Goal: Check status: Check status

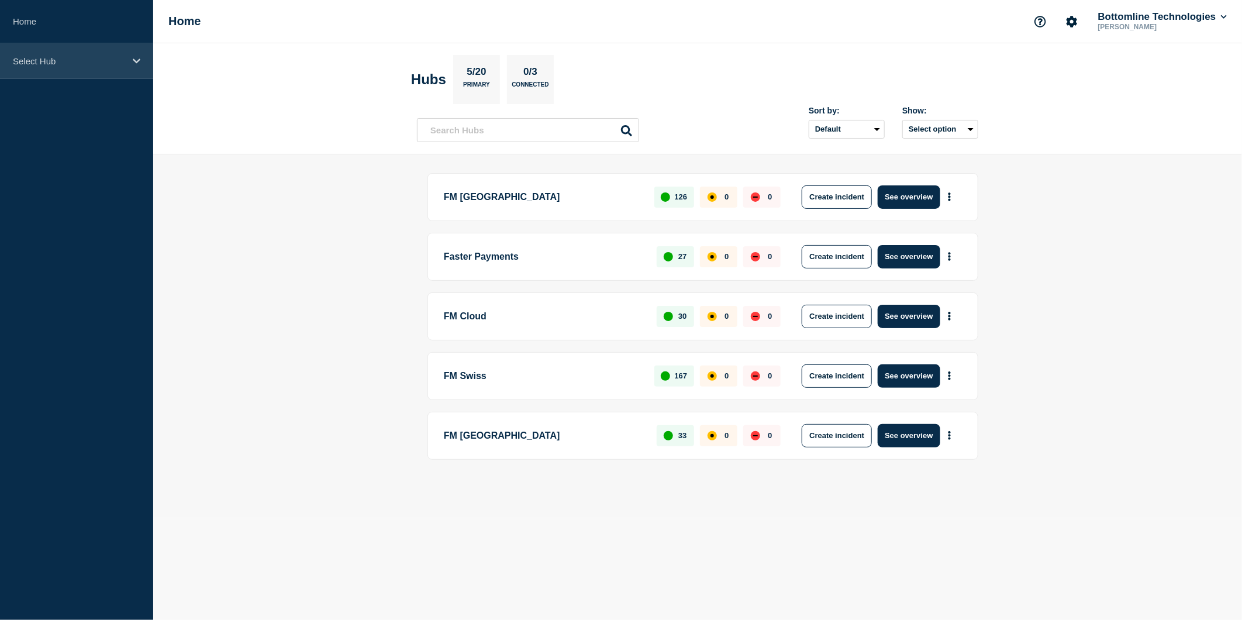
click at [127, 63] on div "Select Hub" at bounding box center [76, 61] width 153 height 36
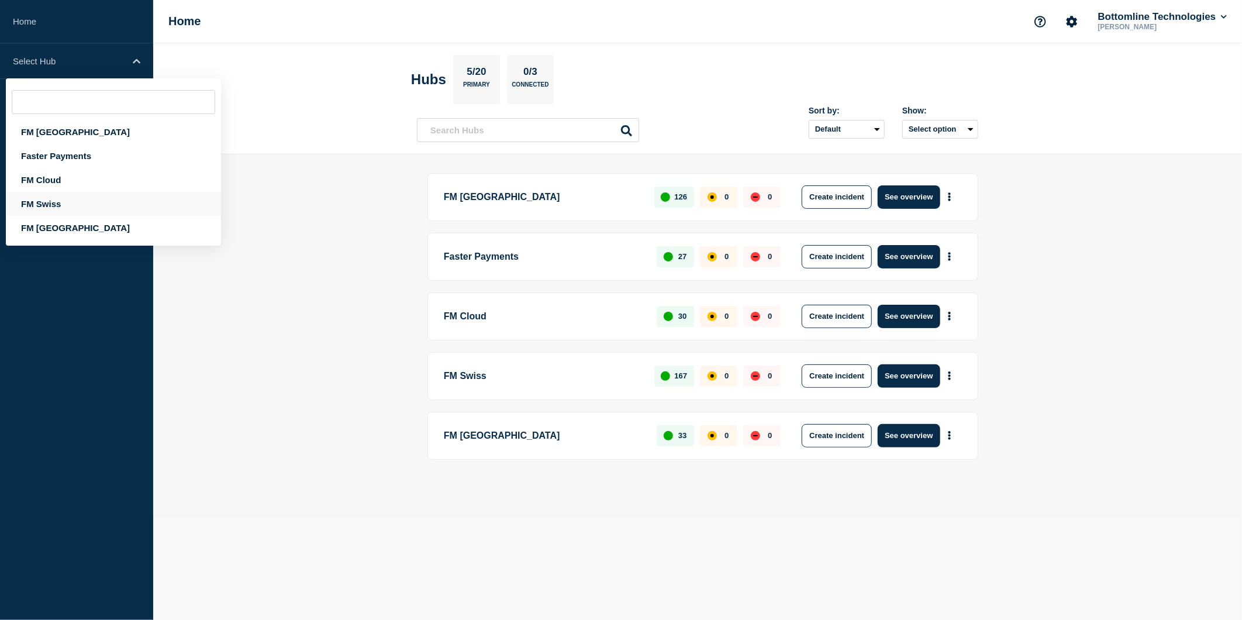
click at [98, 206] on div "FM Swiss" at bounding box center [113, 204] width 215 height 24
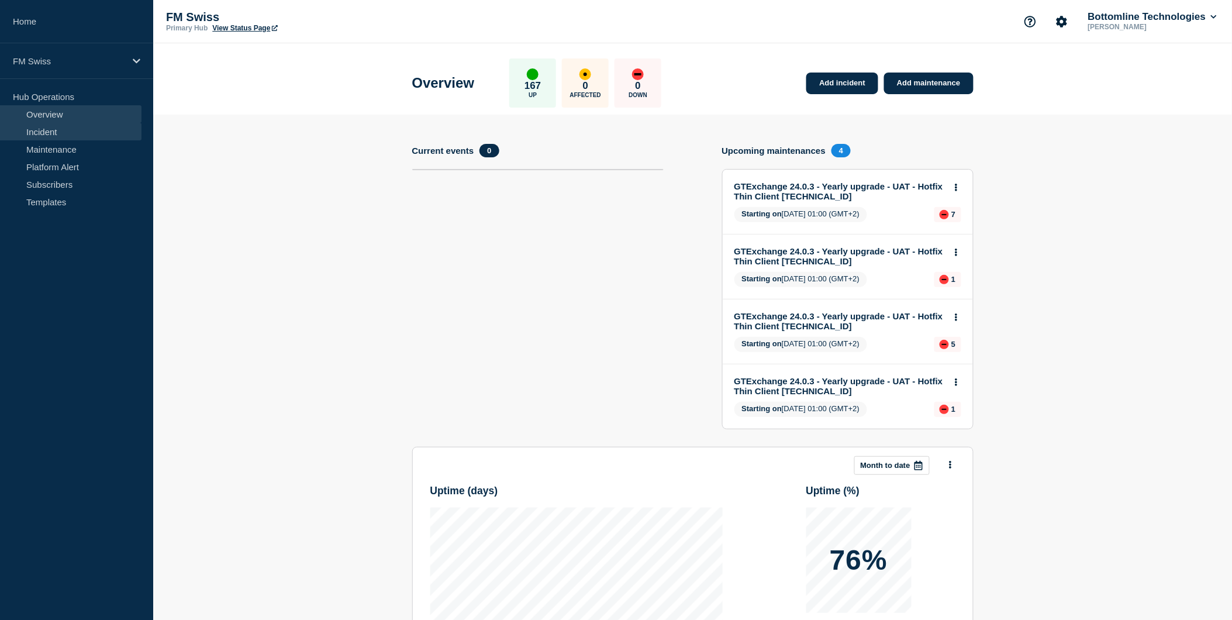
click at [35, 129] on link "Incident" at bounding box center [70, 132] width 141 height 18
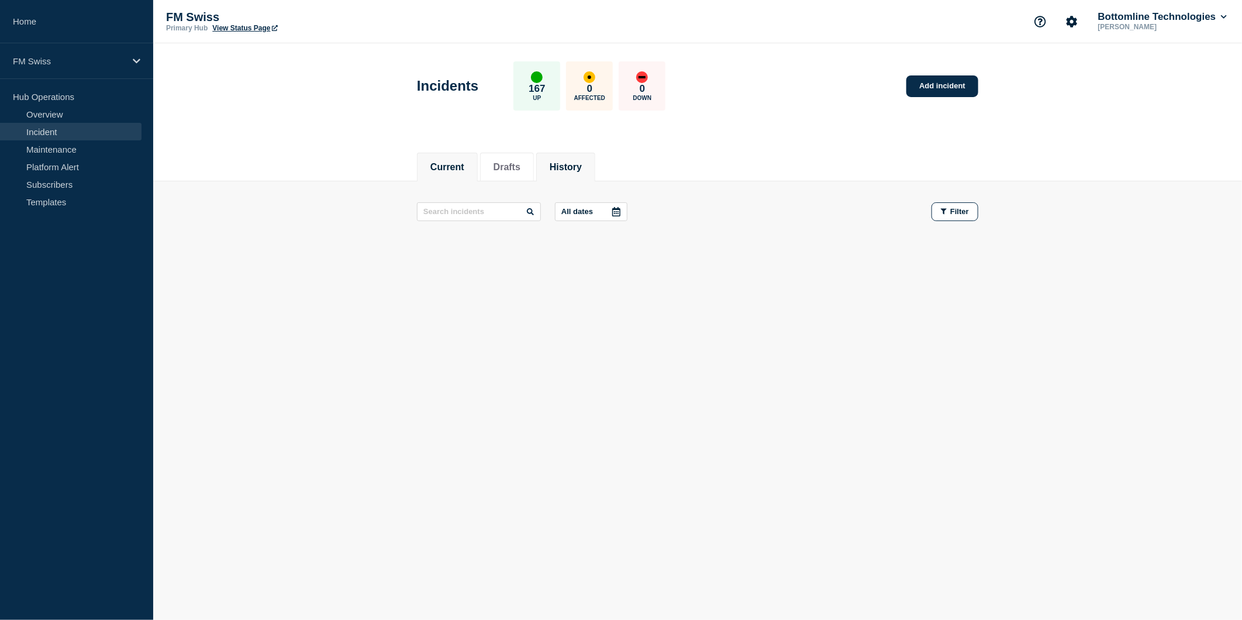
click at [563, 170] on button "History" at bounding box center [566, 167] width 32 height 11
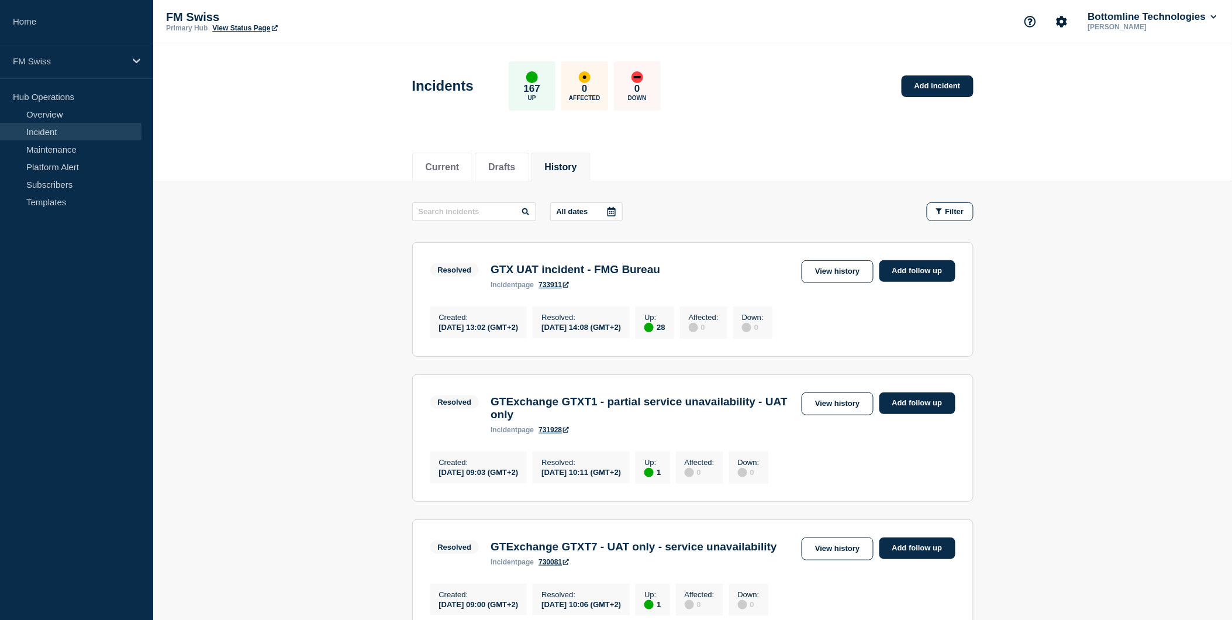
click at [605, 213] on button "All dates" at bounding box center [586, 211] width 73 height 19
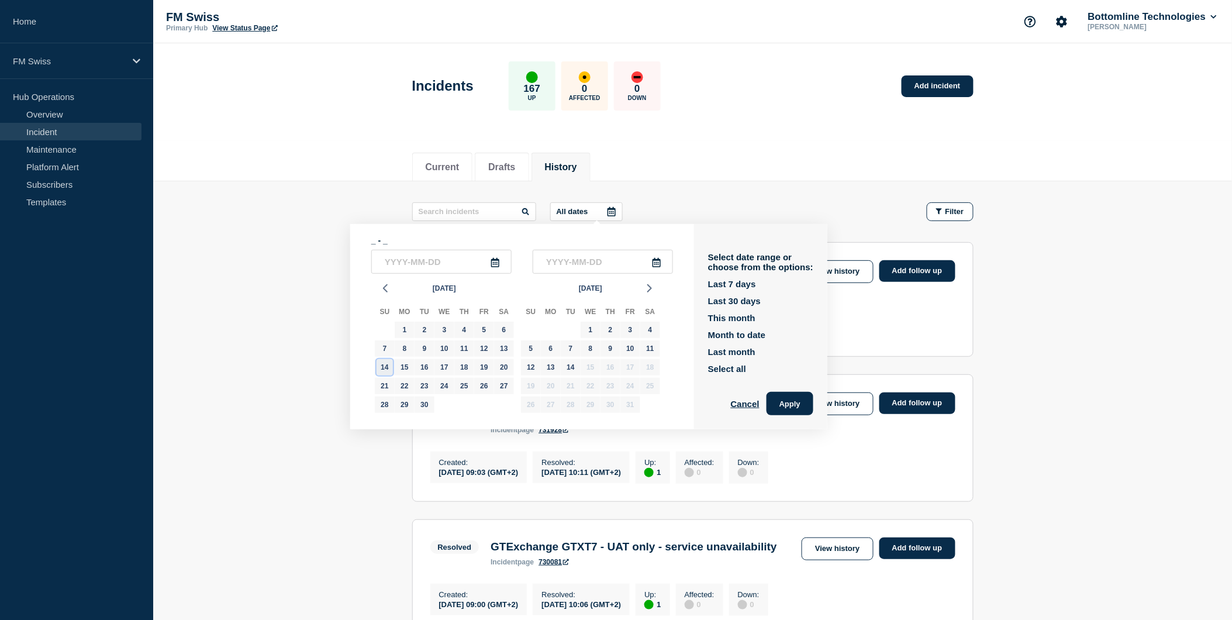
click at [388, 364] on div "14" at bounding box center [385, 367] width 16 height 16
type input "[DATE]"
click at [661, 258] on icon at bounding box center [657, 262] width 8 height 9
click at [383, 360] on div "14" at bounding box center [385, 367] width 16 height 16
type input "[DATE]"
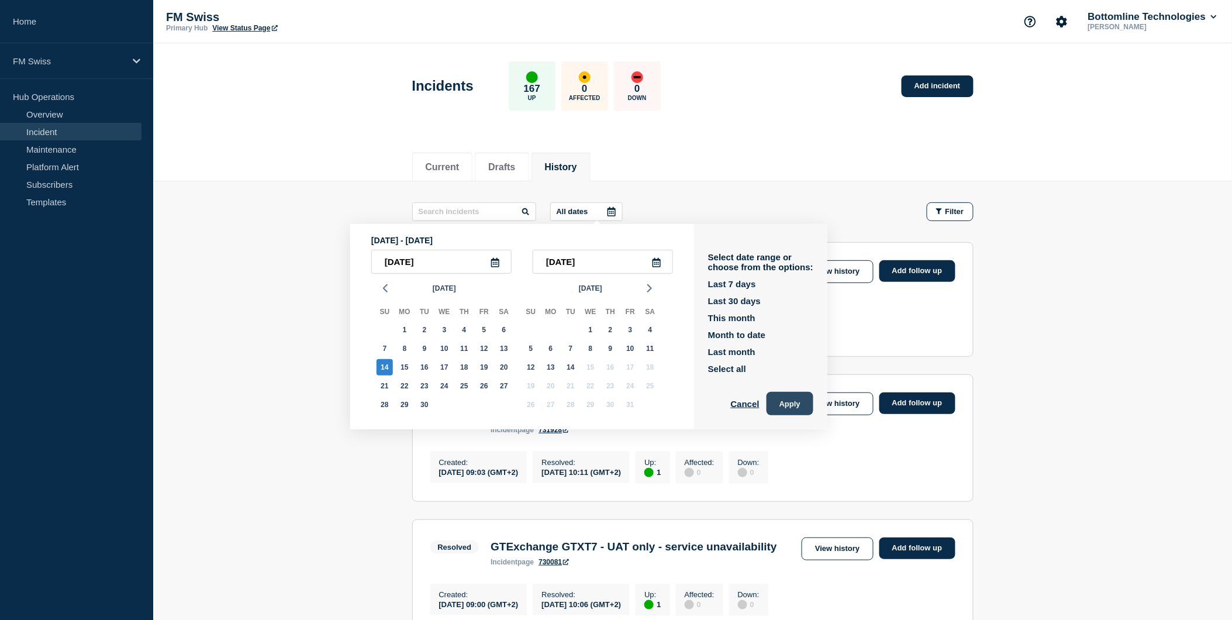
click at [805, 401] on button "Apply" at bounding box center [790, 403] width 47 height 23
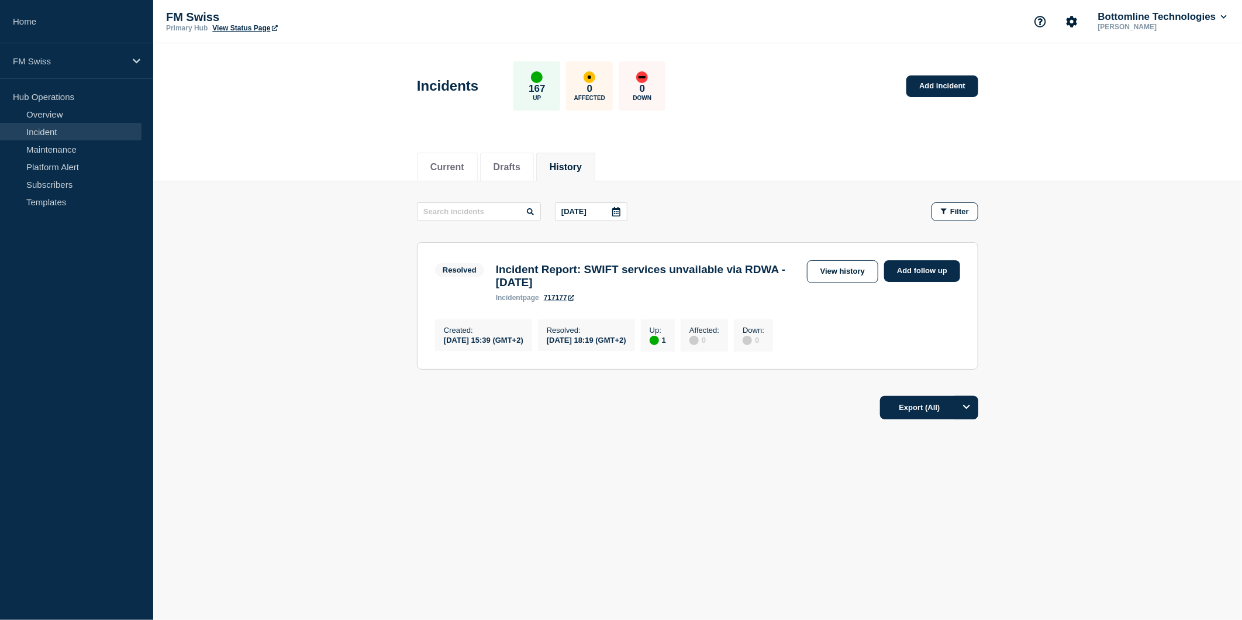
click at [559, 301] on link "717177" at bounding box center [559, 298] width 30 height 8
click at [846, 277] on link "View history" at bounding box center [842, 271] width 71 height 23
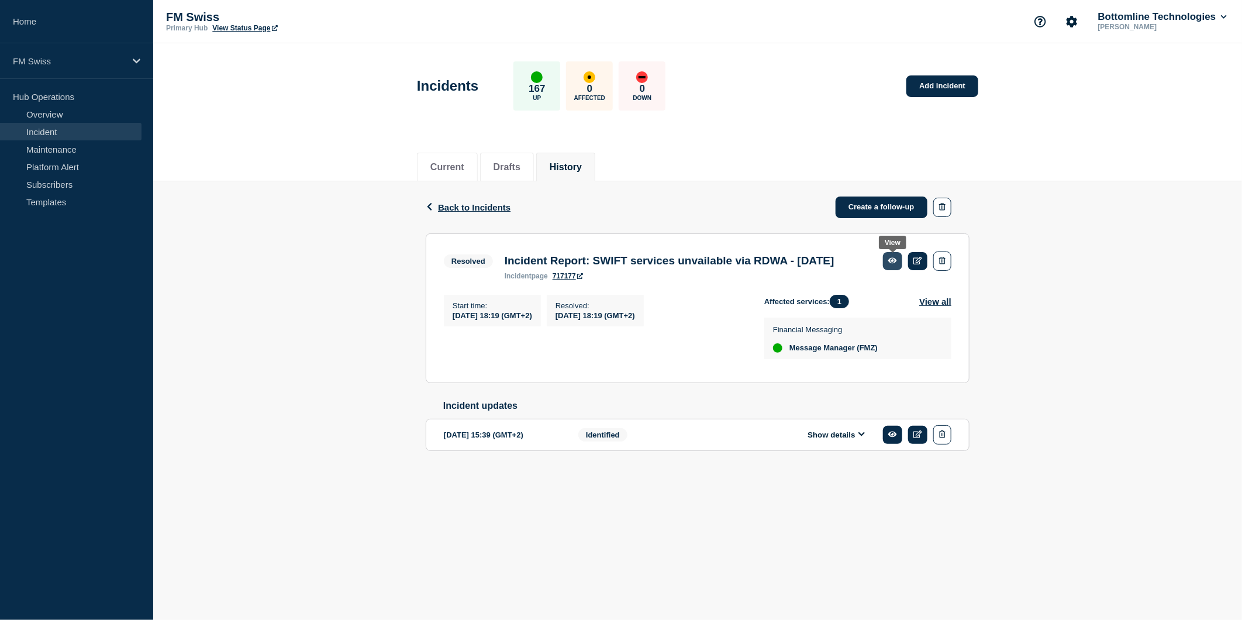
click at [886, 261] on link at bounding box center [892, 261] width 19 height 18
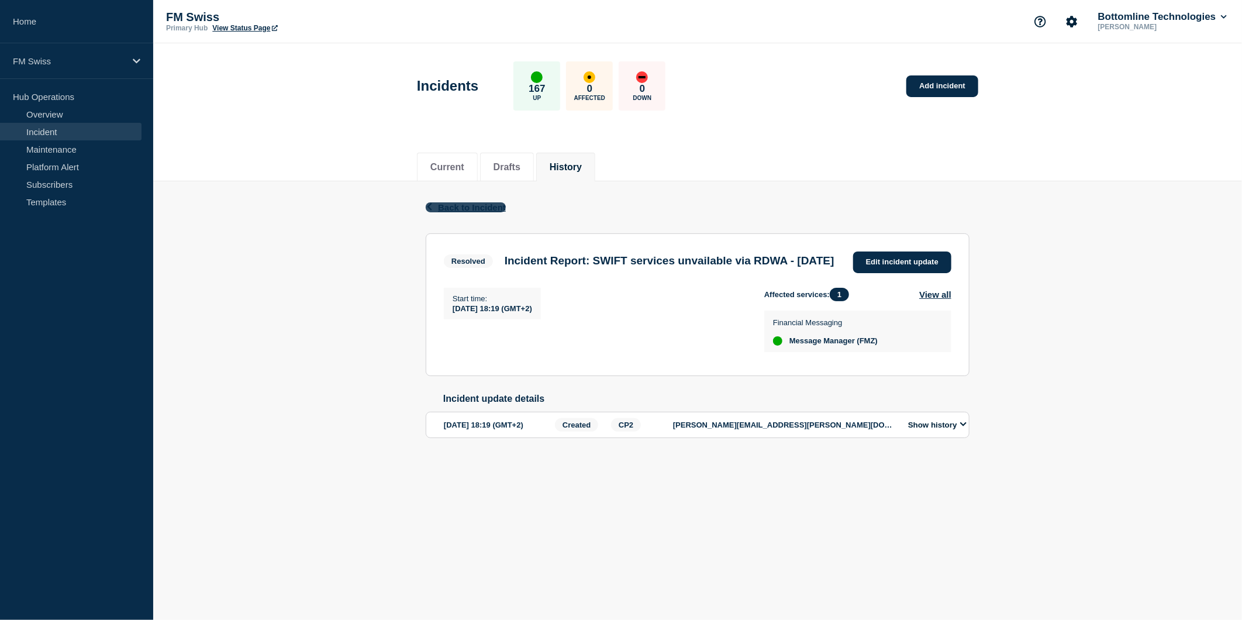
click at [475, 208] on span "Back to Incident" at bounding box center [472, 207] width 68 height 10
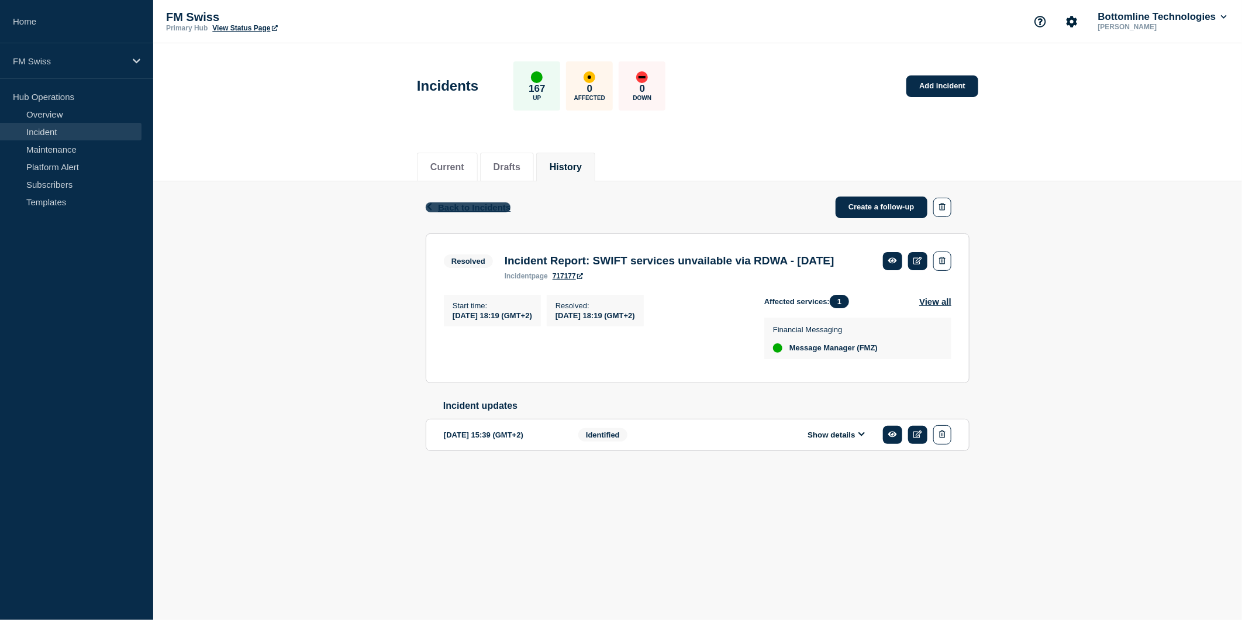
click at [497, 207] on span "Back to Incidents" at bounding box center [474, 207] width 73 height 10
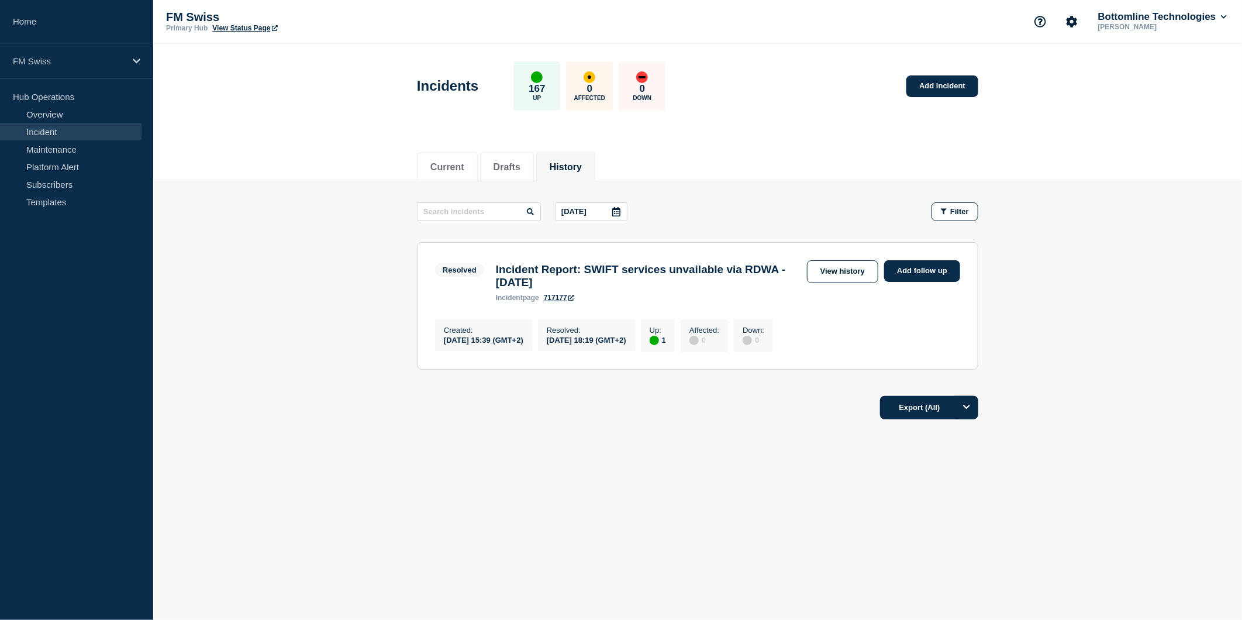
click at [620, 212] on icon at bounding box center [616, 211] width 8 height 9
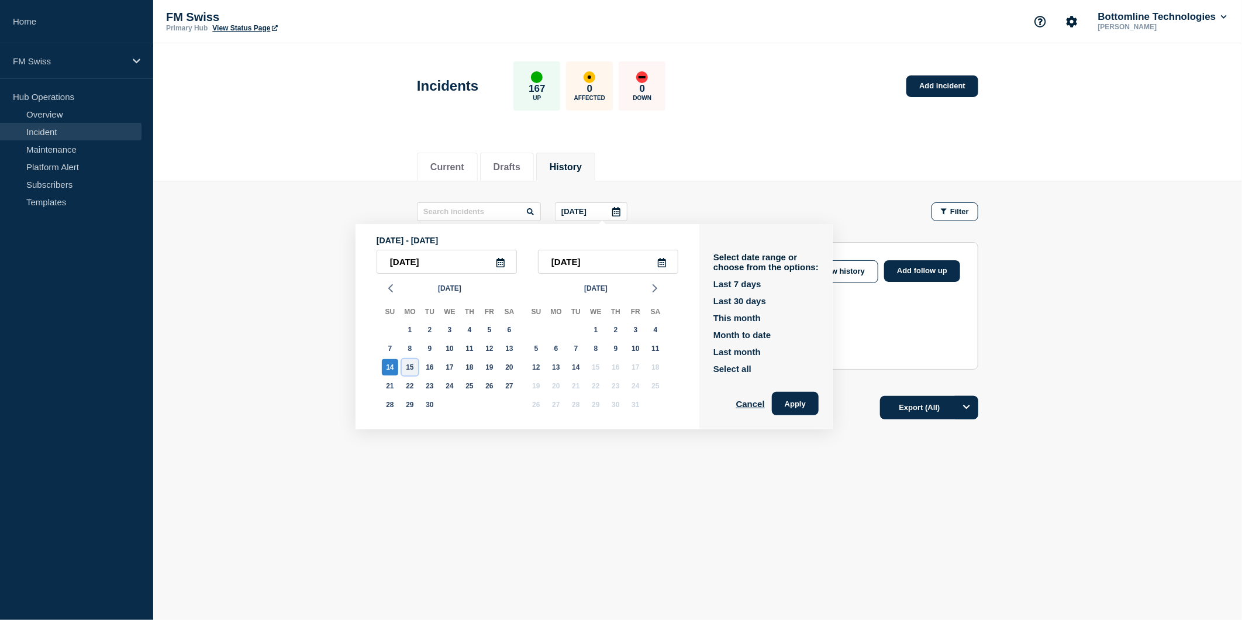
click at [412, 367] on div "15" at bounding box center [410, 367] width 16 height 16
type input "[DATE]"
click at [388, 366] on div "14" at bounding box center [390, 367] width 16 height 16
type input "[DATE]"
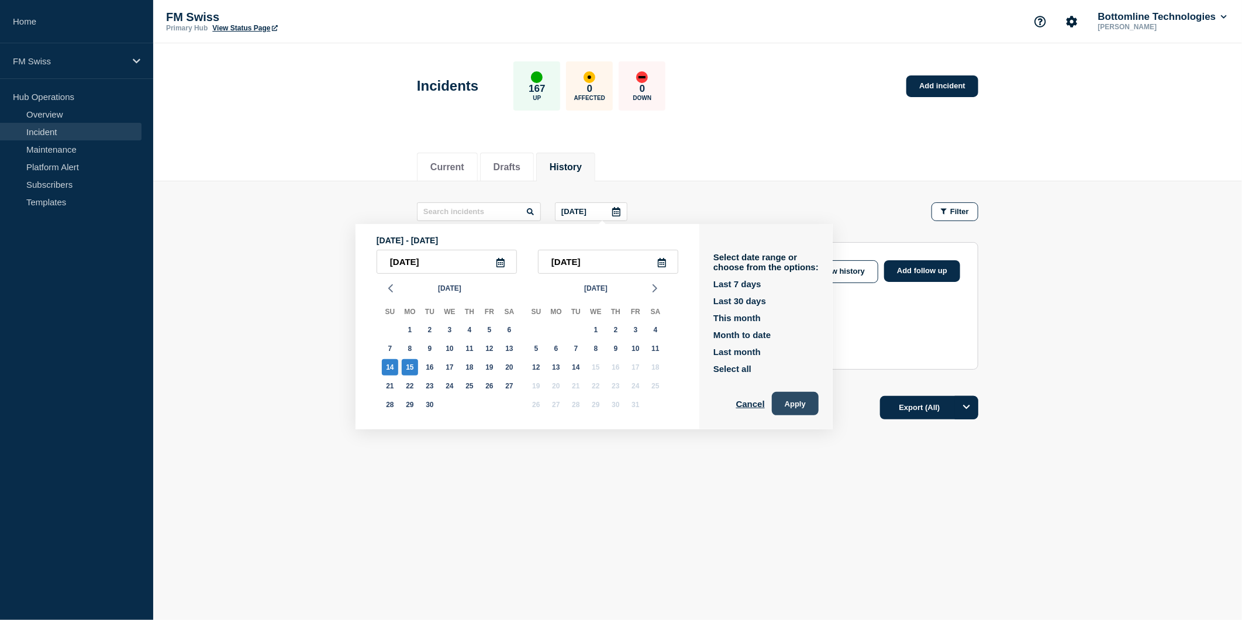
click at [819, 407] on button "Apply" at bounding box center [795, 403] width 47 height 23
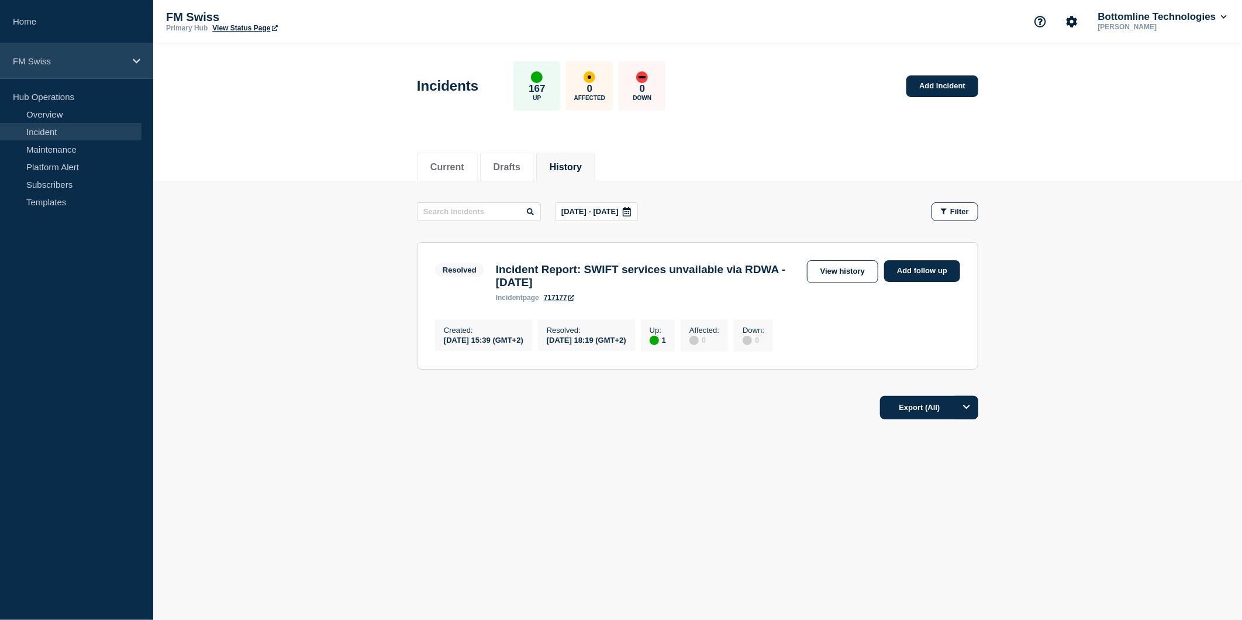
click at [123, 61] on p "FM Swiss" at bounding box center [69, 61] width 112 height 10
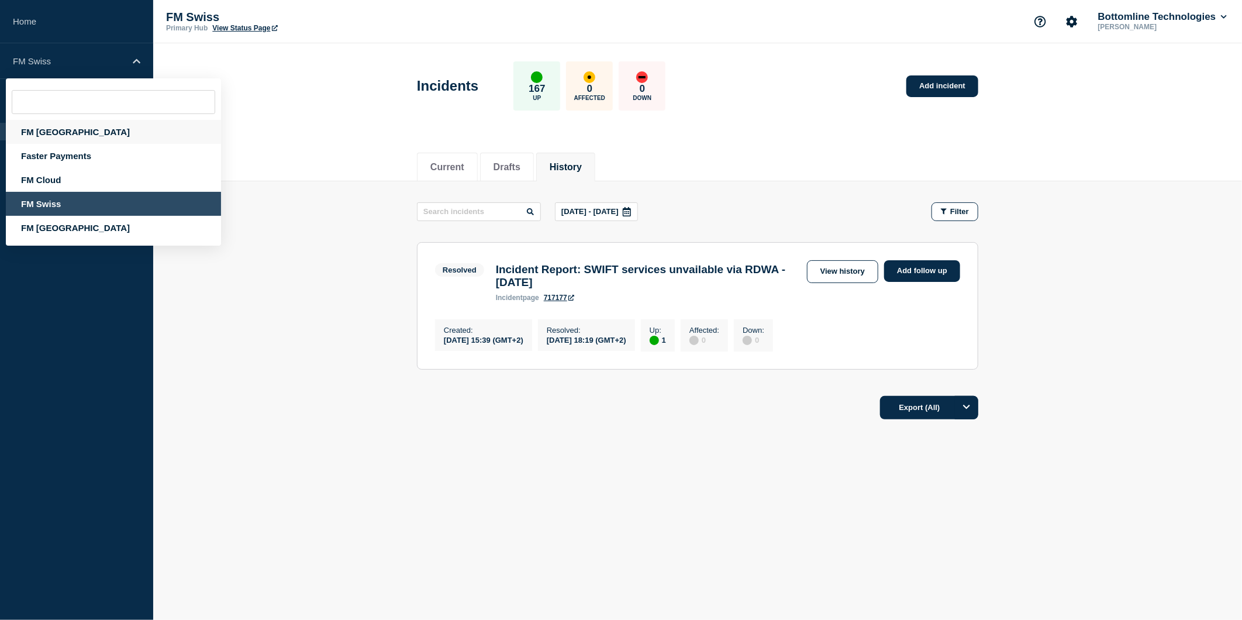
click at [65, 132] on div "FM [GEOGRAPHIC_DATA]" at bounding box center [113, 132] width 215 height 24
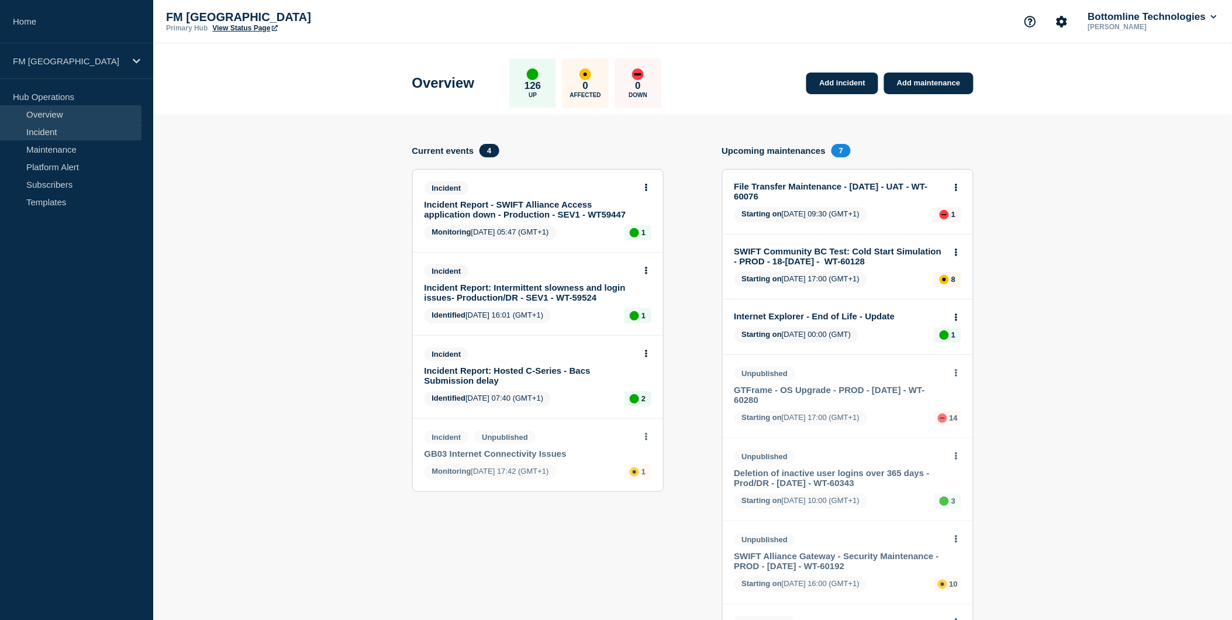
click at [69, 130] on link "Incident" at bounding box center [70, 132] width 141 height 18
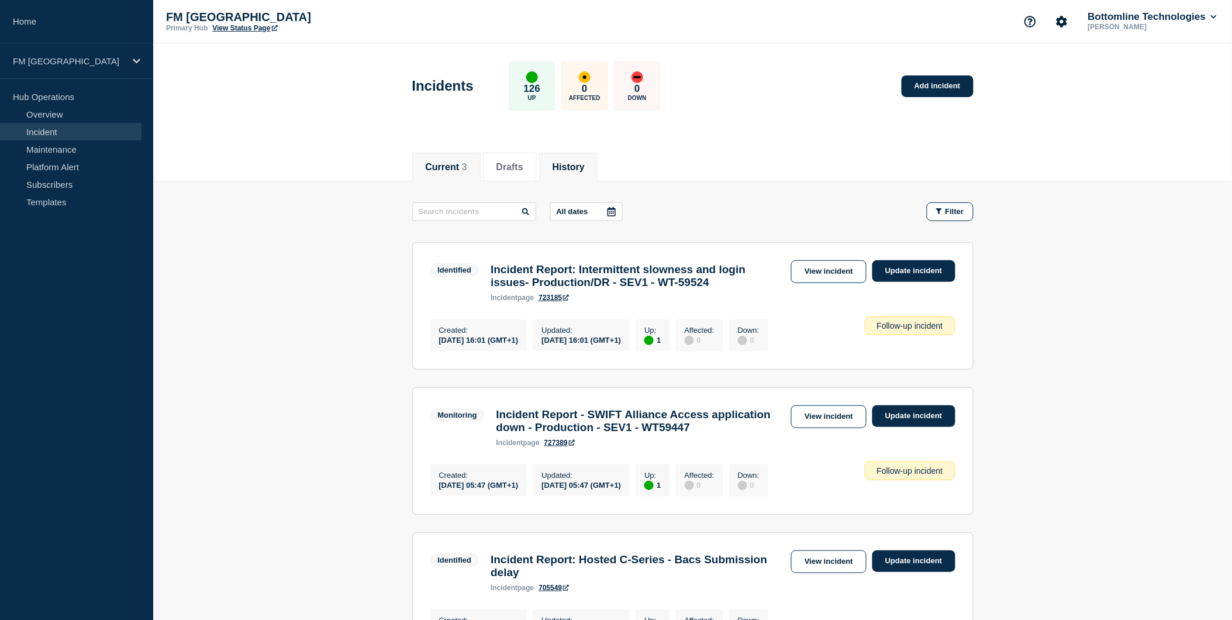
click at [585, 167] on button "History" at bounding box center [569, 167] width 32 height 11
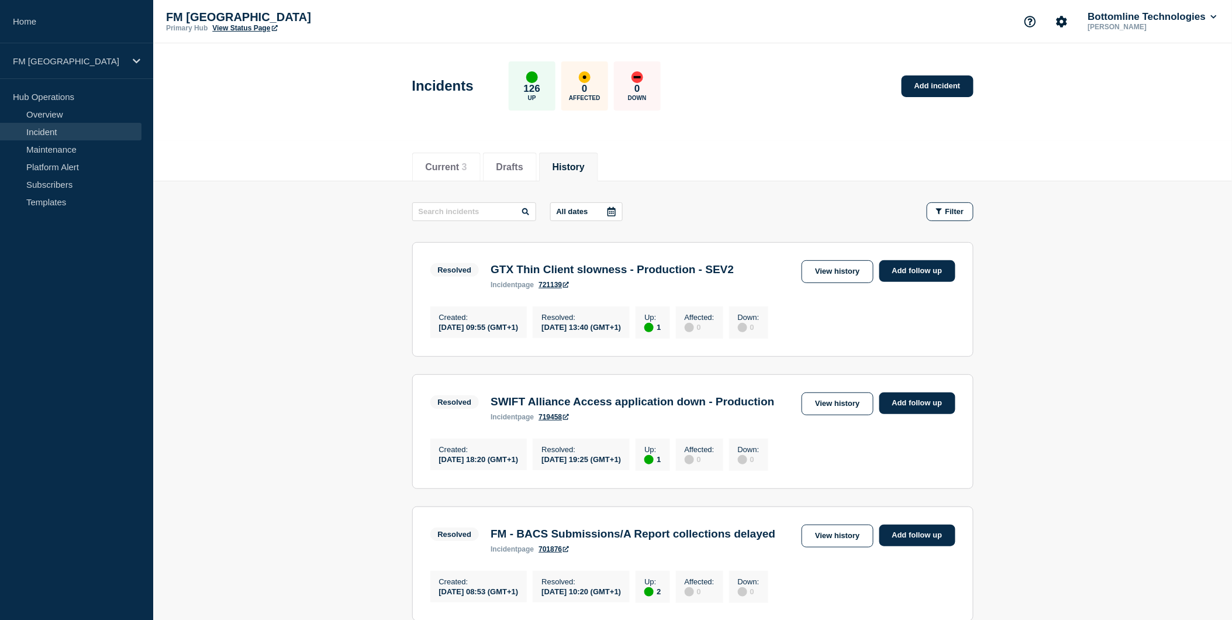
click at [588, 209] on p "All dates" at bounding box center [573, 211] width 32 height 9
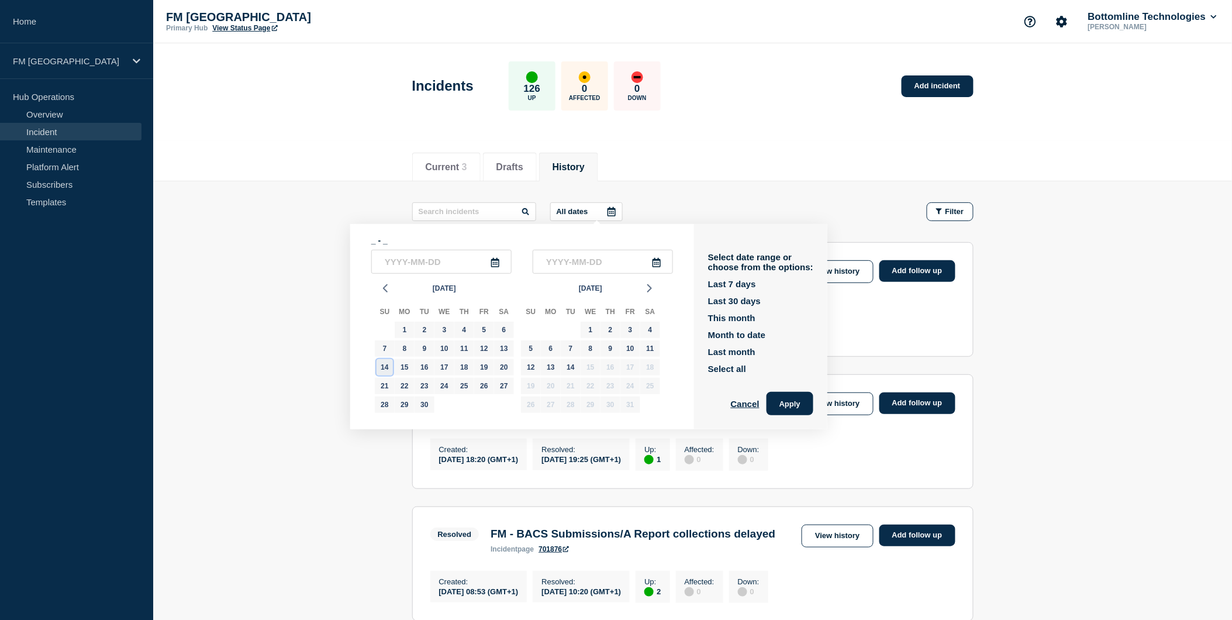
click at [386, 371] on div "14" at bounding box center [385, 367] width 16 height 16
type input "[DATE]"
click at [408, 367] on div "15" at bounding box center [404, 367] width 16 height 16
type input "[DATE]"
click at [800, 399] on button "Apply" at bounding box center [790, 403] width 47 height 23
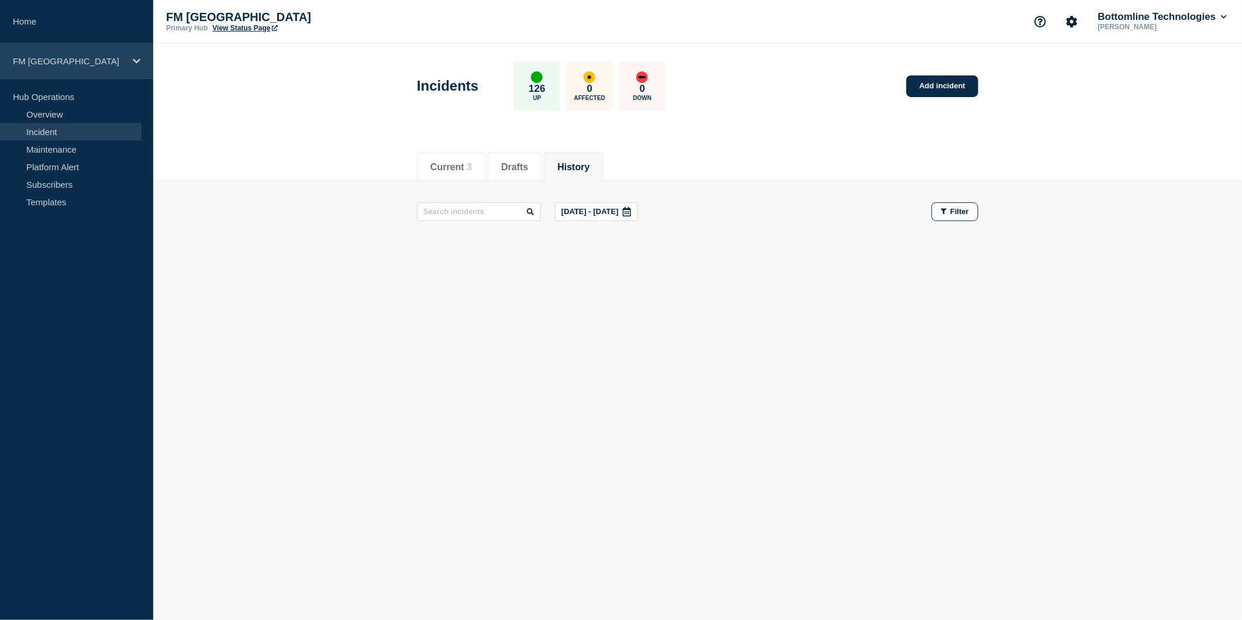
click at [102, 65] on p "FM [GEOGRAPHIC_DATA]" at bounding box center [69, 61] width 112 height 10
